Goal: Check status: Check status

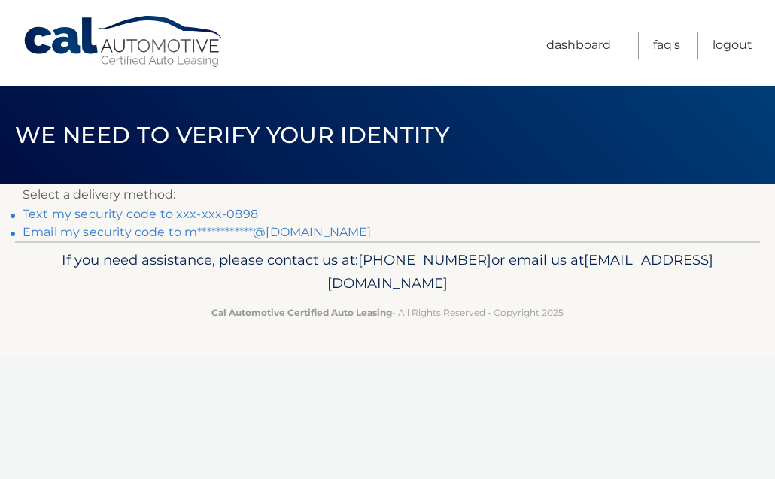
click at [209, 214] on link "Text my security code to xxx-xxx-0898" at bounding box center [140, 214] width 235 height 14
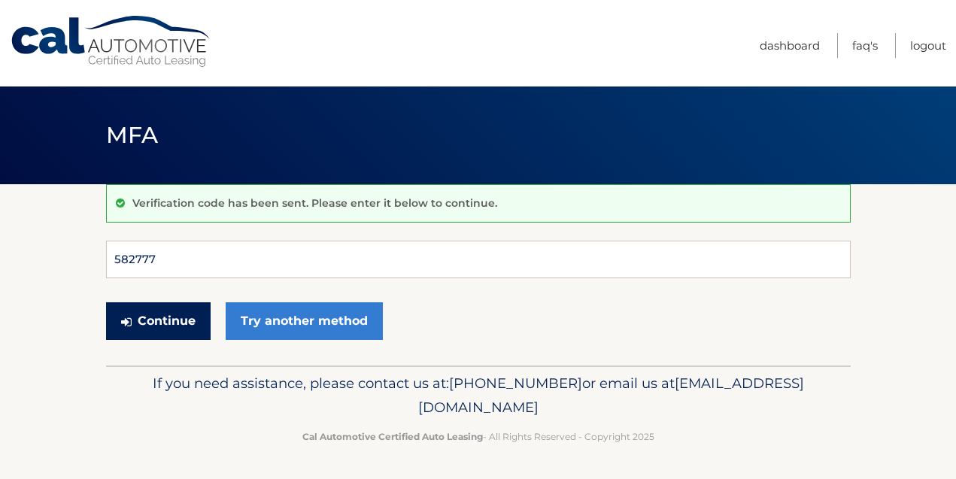
type input "582777"
click at [157, 320] on button "Continue" at bounding box center [158, 321] width 105 height 38
click at [193, 331] on button "Continue" at bounding box center [158, 321] width 105 height 38
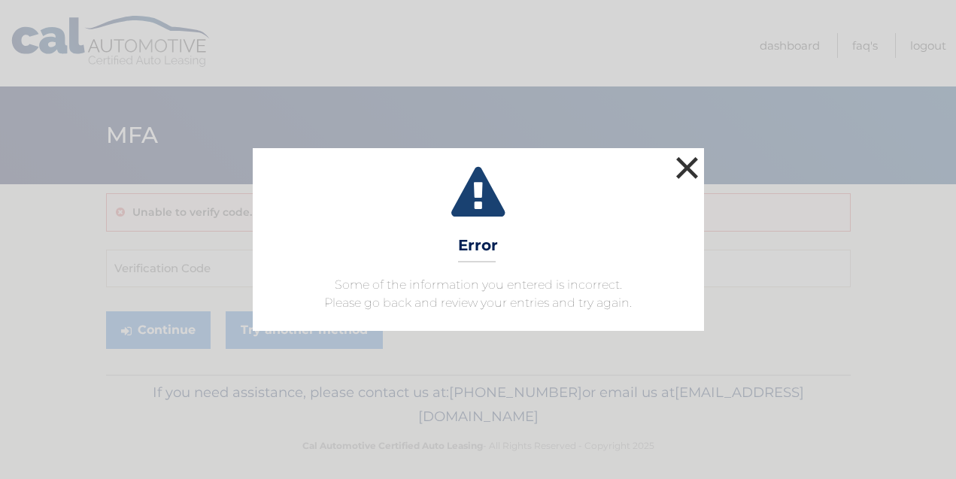
click at [685, 162] on button "×" at bounding box center [687, 168] width 30 height 30
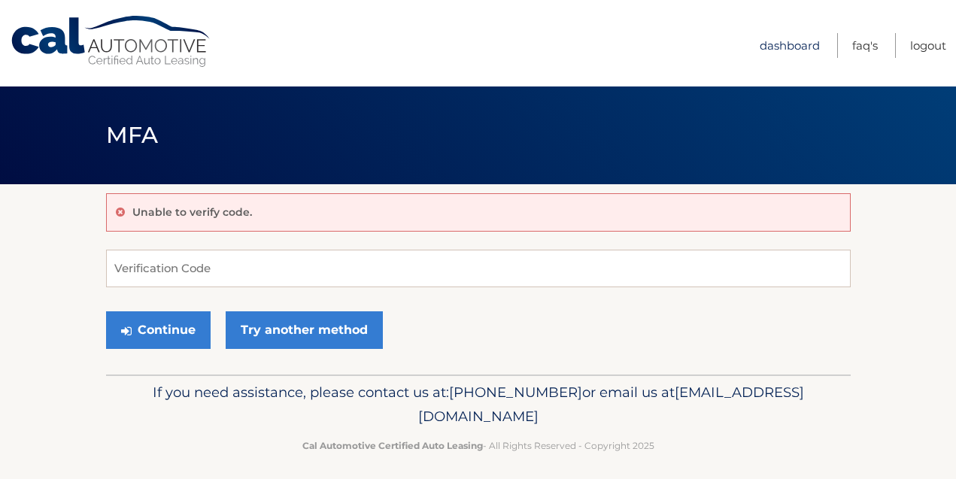
click at [767, 45] on link "Dashboard" at bounding box center [790, 45] width 60 height 25
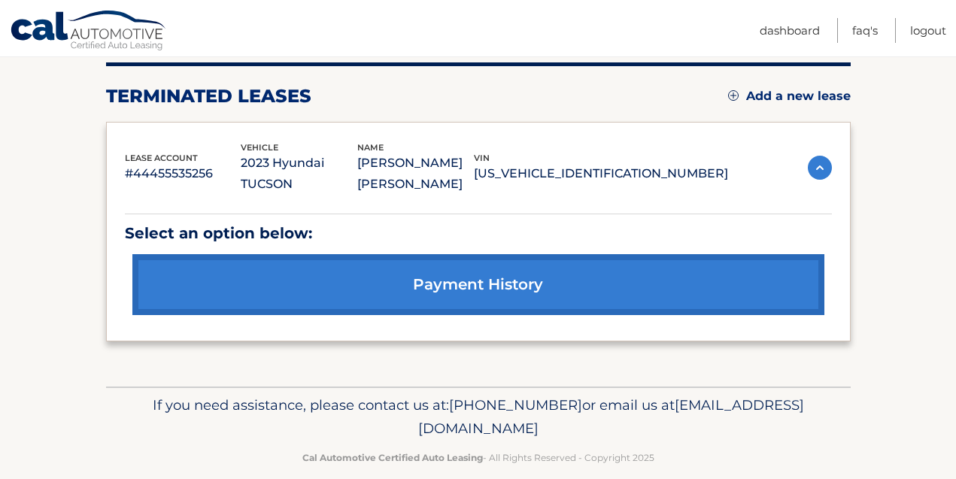
scroll to position [188, 0]
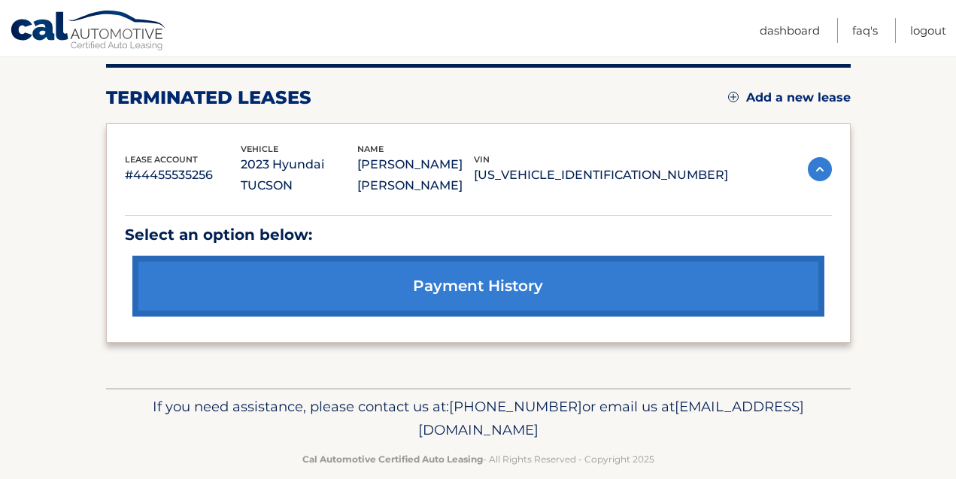
click at [468, 271] on link "payment history" at bounding box center [478, 286] width 692 height 61
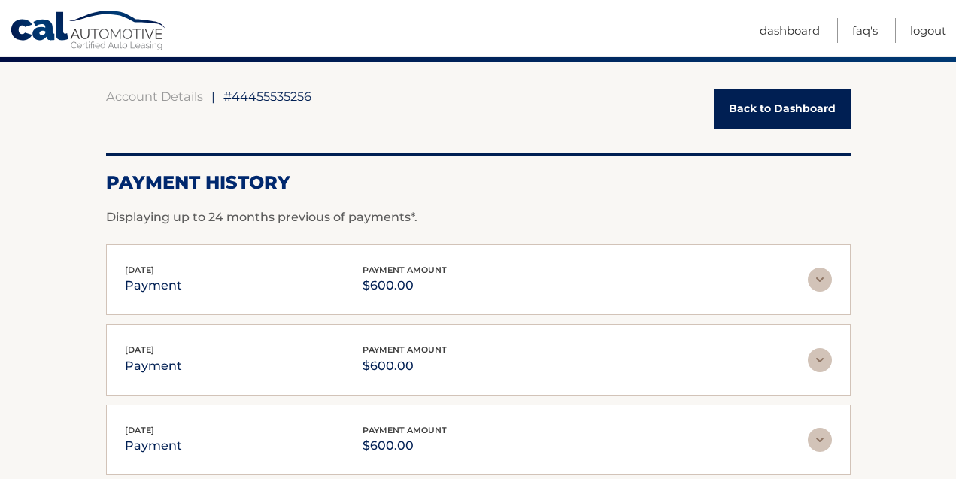
scroll to position [111, 0]
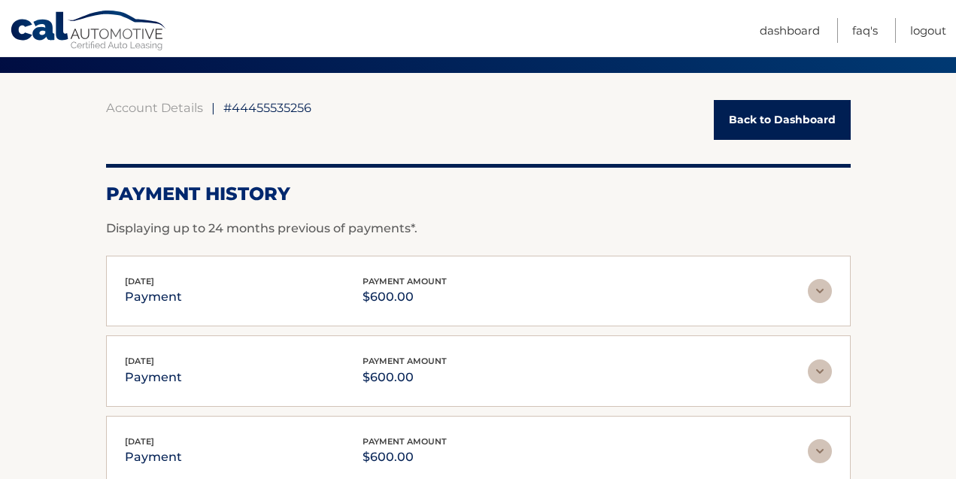
click at [823, 123] on link "Back to Dashboard" at bounding box center [782, 120] width 137 height 40
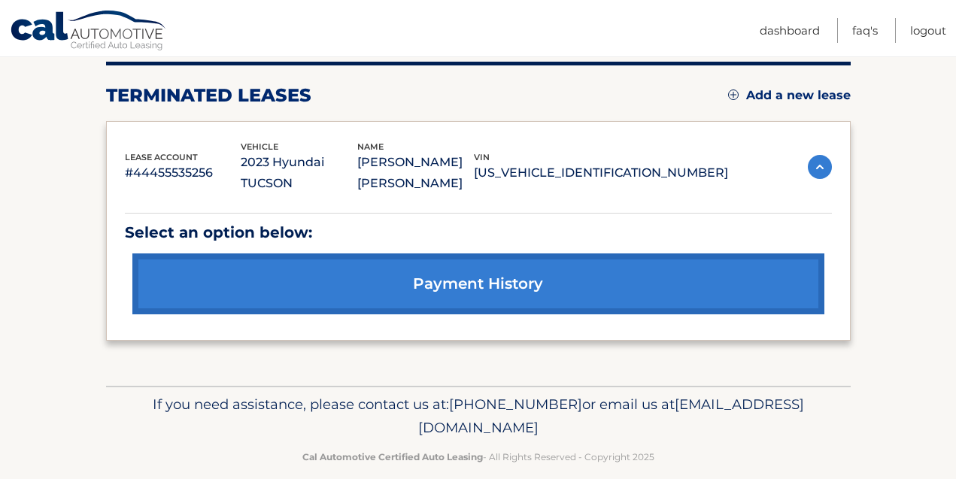
scroll to position [188, 0]
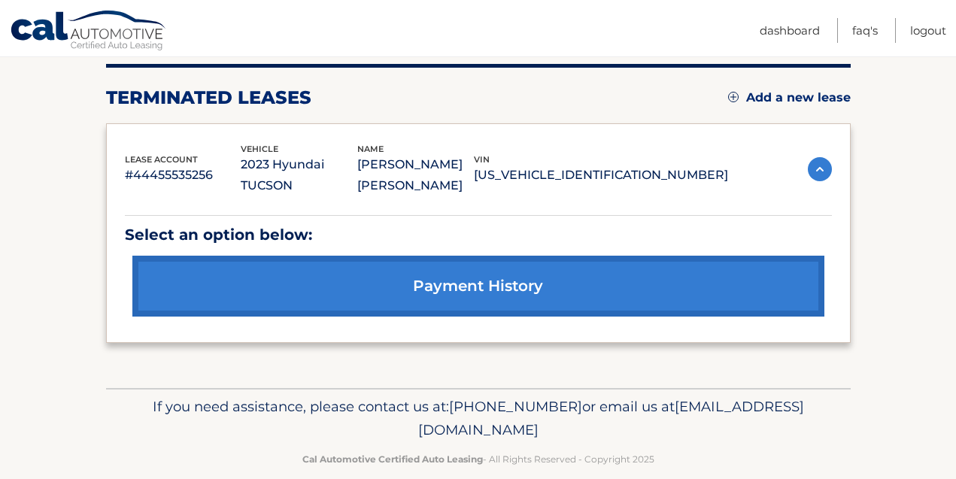
click at [173, 165] on p "#44455535256" at bounding box center [183, 175] width 117 height 21
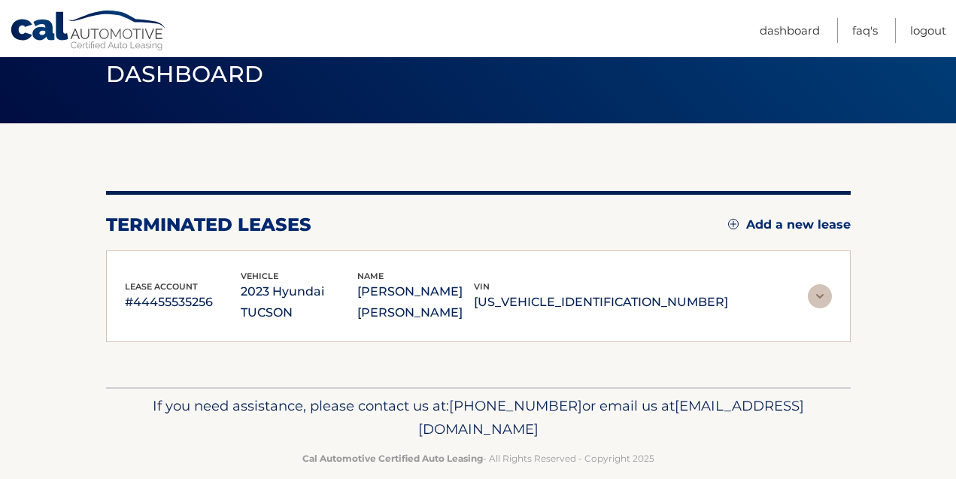
scroll to position [60, 0]
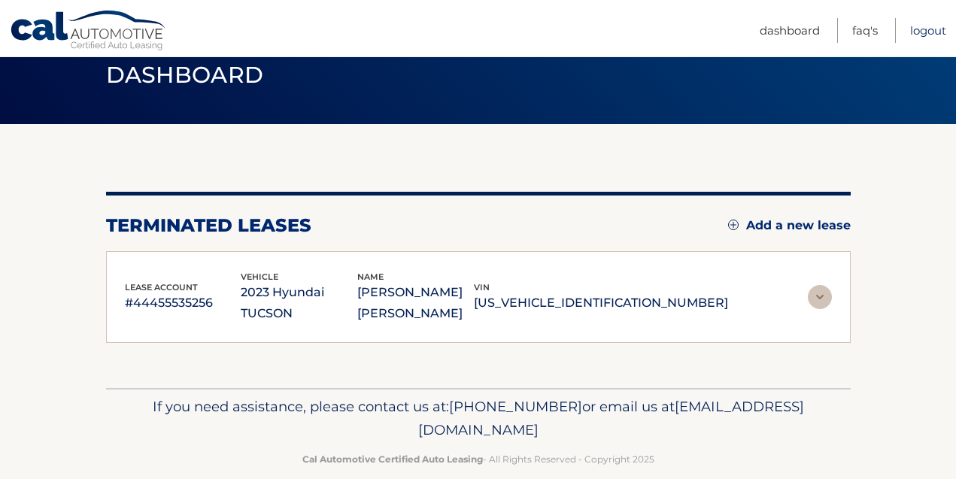
click at [916, 32] on link "Logout" at bounding box center [928, 30] width 36 height 25
